Goal: Complete application form

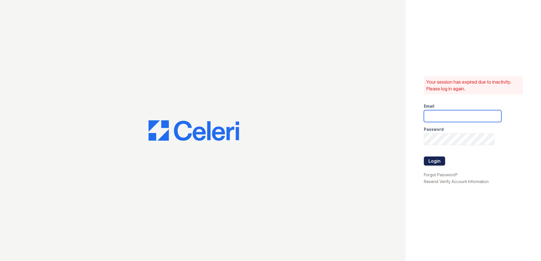
type input "grosariogaro@trinity-pm.com"
click at [438, 157] on button "Login" at bounding box center [434, 161] width 21 height 9
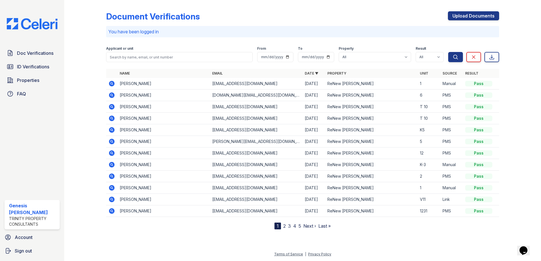
click at [112, 84] on icon at bounding box center [111, 83] width 7 height 7
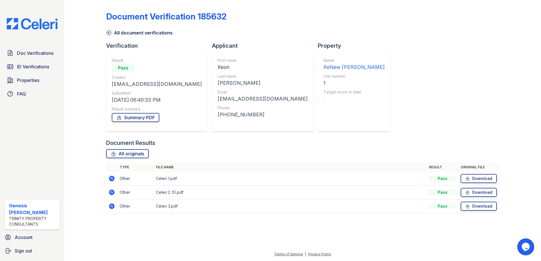
click at [111, 181] on icon at bounding box center [112, 179] width 6 height 6
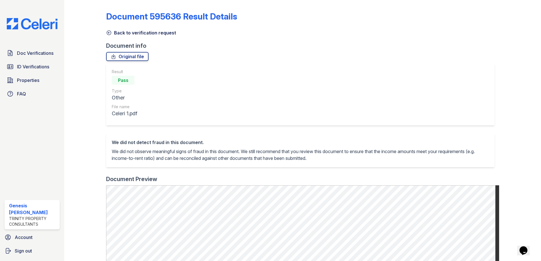
click at [116, 29] on div "Back to verification request" at bounding box center [302, 31] width 393 height 10
click at [113, 34] on link "Back to verification request" at bounding box center [141, 32] width 70 height 7
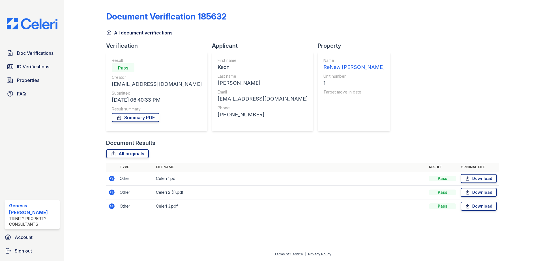
click at [122, 35] on link "All document verifications" at bounding box center [139, 32] width 66 height 7
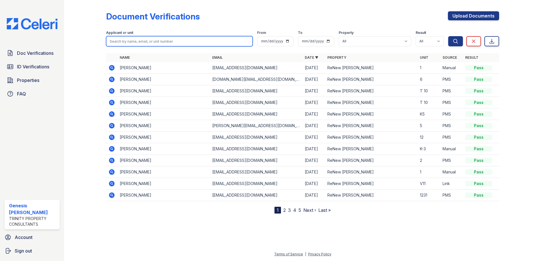
click at [147, 42] on input "search" at bounding box center [179, 41] width 147 height 10
type input "keon"
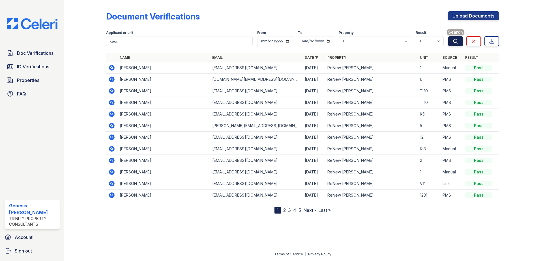
click at [457, 40] on icon "submit" at bounding box center [456, 41] width 6 height 6
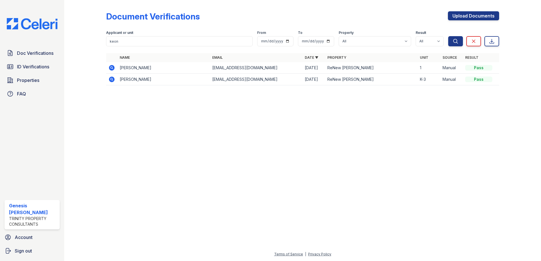
click at [112, 67] on icon at bounding box center [111, 67] width 7 height 7
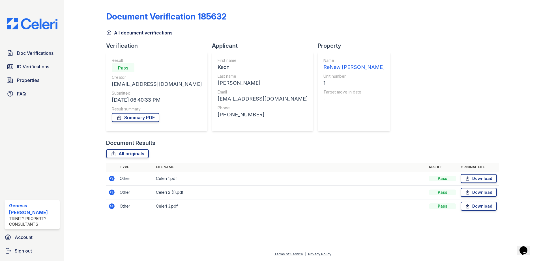
click at [112, 206] on icon at bounding box center [111, 206] width 7 height 7
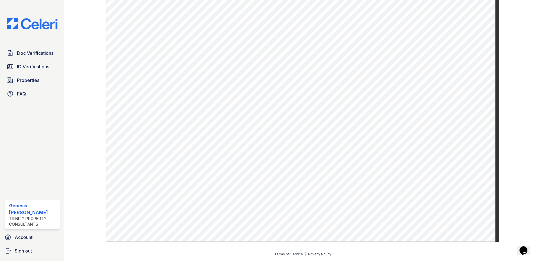
click at [76, 132] on div at bounding box center [89, 19] width 33 height 445
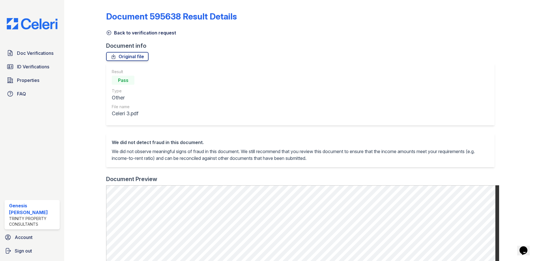
click at [108, 28] on div "Back to verification request" at bounding box center [302, 31] width 393 height 10
click at [105, 33] on div at bounding box center [89, 224] width 33 height 445
click at [107, 33] on icon at bounding box center [109, 33] width 4 height 4
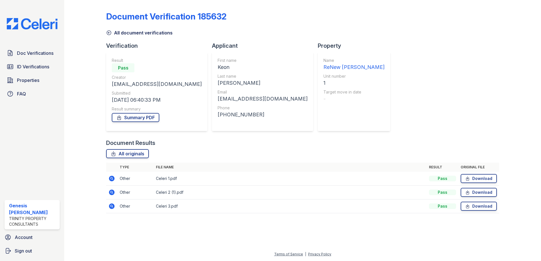
click at [110, 191] on icon at bounding box center [112, 193] width 6 height 6
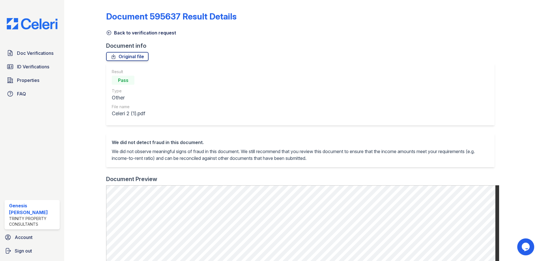
click at [108, 34] on icon at bounding box center [109, 33] width 6 height 6
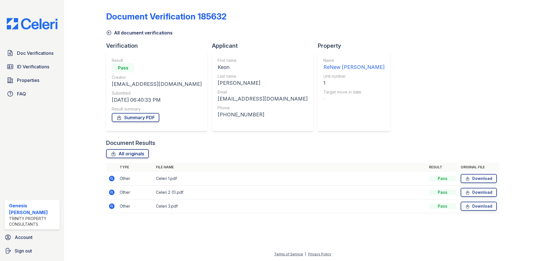
click at [113, 179] on icon at bounding box center [111, 178] width 7 height 7
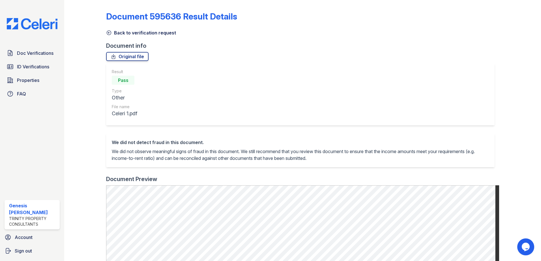
click at [108, 31] on icon at bounding box center [109, 33] width 4 height 4
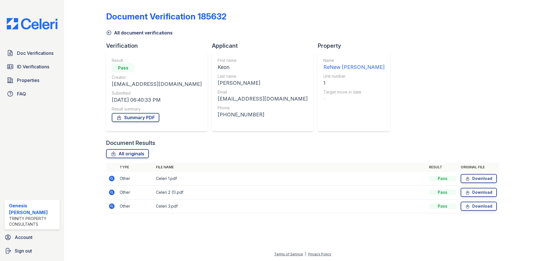
click at [107, 32] on icon at bounding box center [109, 33] width 6 height 6
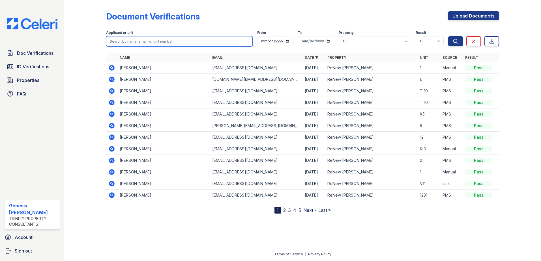
click at [126, 42] on input "search" at bounding box center [179, 41] width 147 height 10
type input "keon"
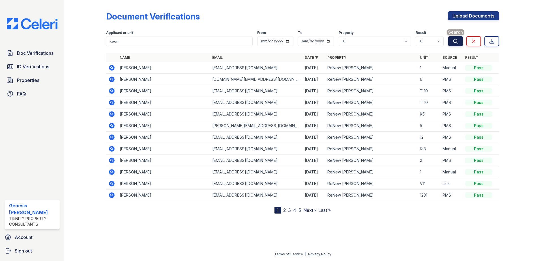
click at [456, 40] on icon "submit" at bounding box center [456, 41] width 6 height 6
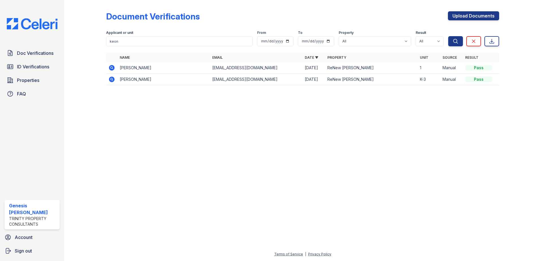
click at [111, 79] on icon at bounding box center [111, 78] width 1 height 1
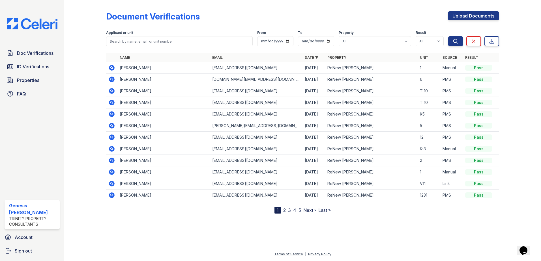
click at [111, 68] on icon at bounding box center [111, 67] width 1 height 1
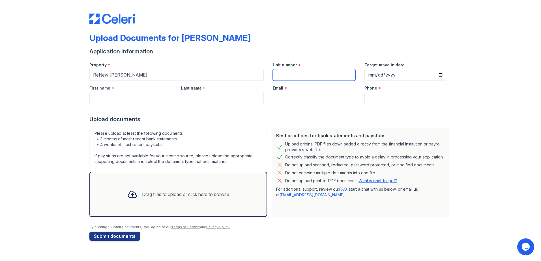
click at [309, 79] on input "Unit number" at bounding box center [314, 75] width 83 height 12
type input "K3"
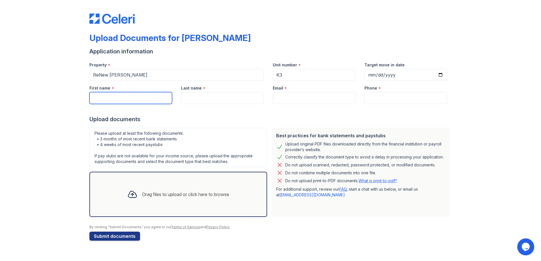
click at [115, 98] on input "First name" at bounding box center [130, 98] width 83 height 12
type input "KEON"
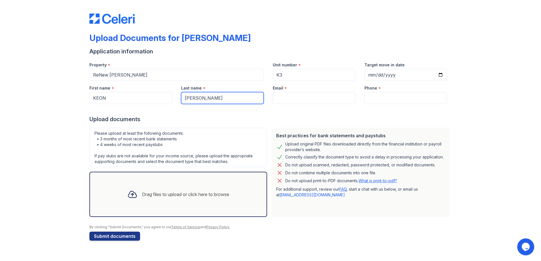
type input "DOUGLAS"
click at [301, 102] on input "Email" at bounding box center [314, 98] width 83 height 12
paste input "[EMAIL_ADDRESS][DOMAIN_NAME]"
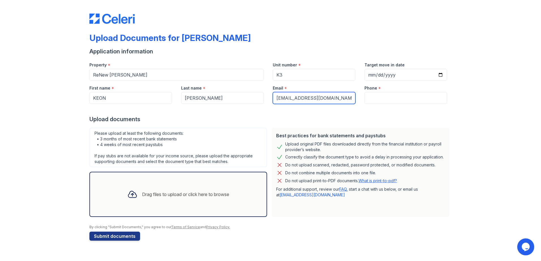
type input "[EMAIL_ADDRESS][DOMAIN_NAME]"
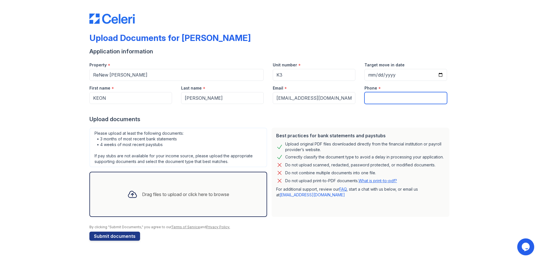
click at [382, 96] on input "Phone" at bounding box center [405, 98] width 83 height 12
paste input "(678) 873-9914"
type input "(678) 873-9914"
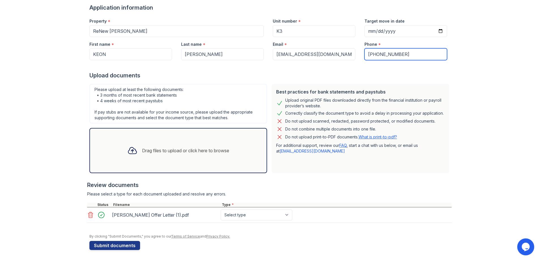
scroll to position [44, 0]
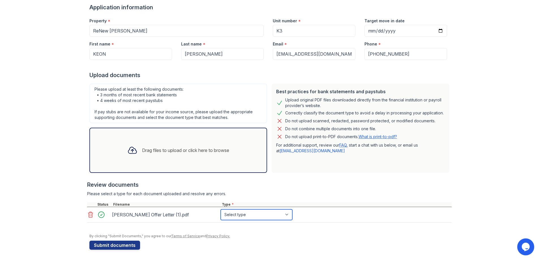
click at [239, 215] on select "Select type Paystub Bank Statement Offer Letter Tax Documents Benefit Award Let…" at bounding box center [257, 215] width 72 height 11
click at [236, 213] on select "Select type Paystub Bank Statement Offer Letter Tax Documents Benefit Award Let…" at bounding box center [257, 215] width 72 height 11
select select "offer_letter"
click at [221, 210] on select "Select type Paystub Bank Statement Offer Letter Tax Documents Benefit Award Let…" at bounding box center [257, 215] width 72 height 11
click at [117, 245] on button "Submit documents" at bounding box center [114, 245] width 51 height 9
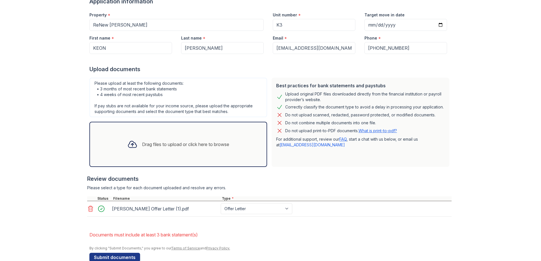
scroll to position [78, 0]
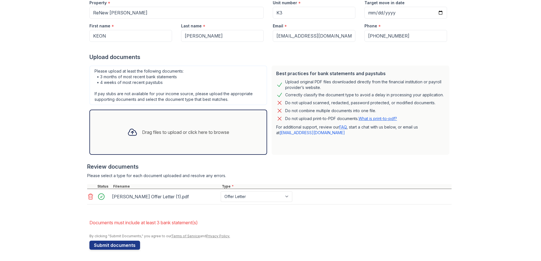
click at [173, 199] on div "Keon Douglas Offer Letter (1).pdf" at bounding box center [165, 196] width 106 height 9
click at [90, 198] on icon at bounding box center [90, 197] width 5 height 6
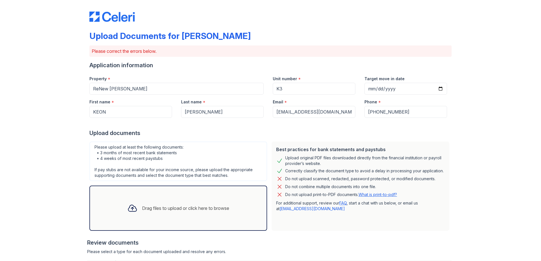
scroll to position [0, 0]
